Goal: Find specific page/section: Find specific page/section

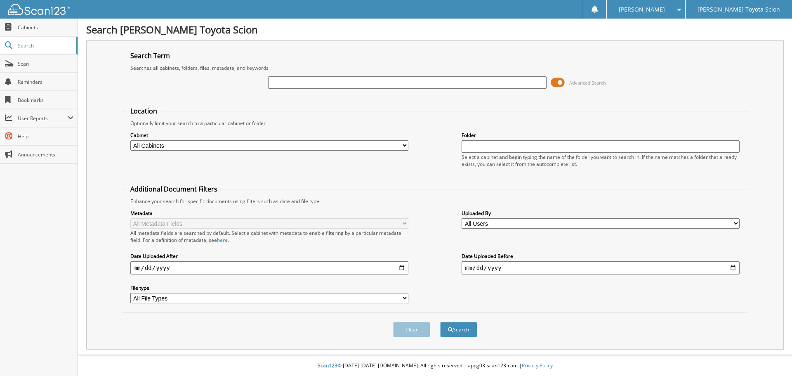
click at [311, 86] on input "text" at bounding box center [407, 82] width 278 height 12
type input "810742"
click at [440, 322] on button "Search" at bounding box center [458, 329] width 37 height 15
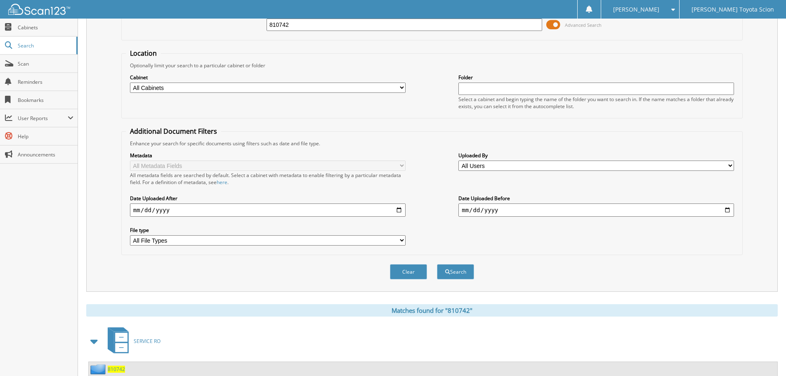
scroll to position [118, 0]
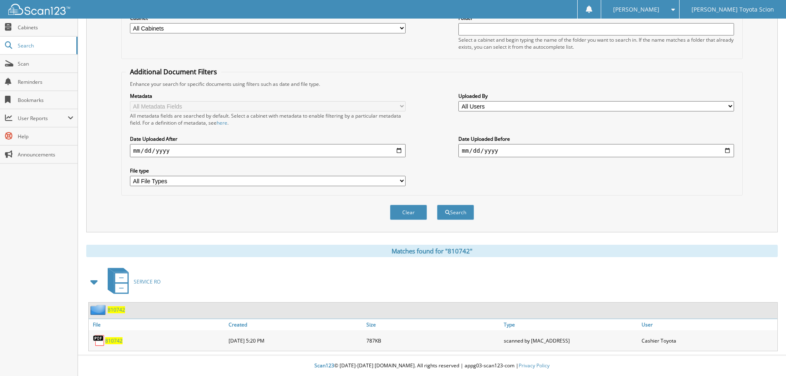
click at [114, 339] on span "810742" at bounding box center [113, 340] width 17 height 7
click at [411, 216] on button "Clear" at bounding box center [408, 212] width 37 height 15
